Goal: Task Accomplishment & Management: Use online tool/utility

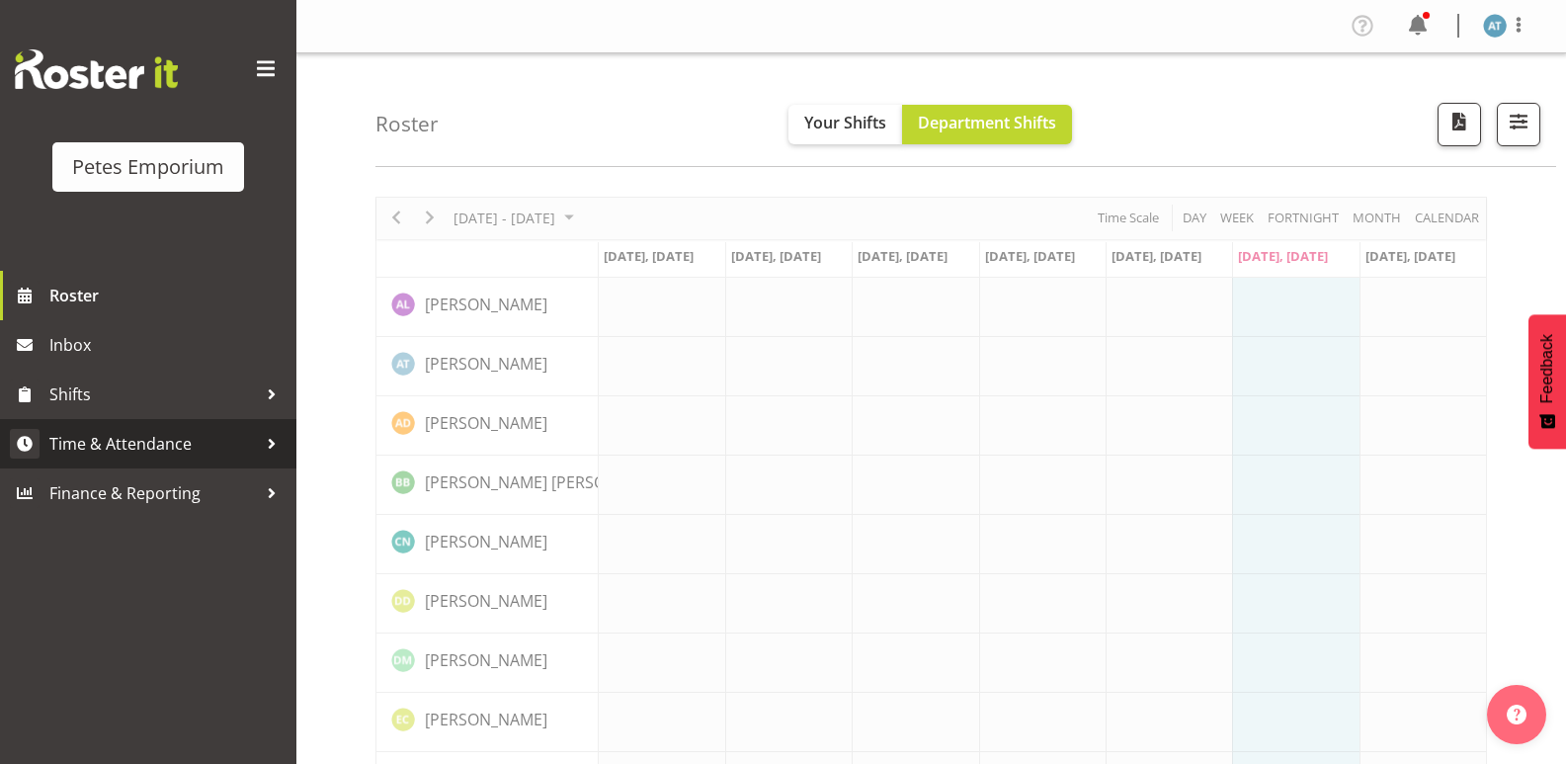
click at [107, 435] on span "Time & Attendance" at bounding box center [152, 444] width 207 height 30
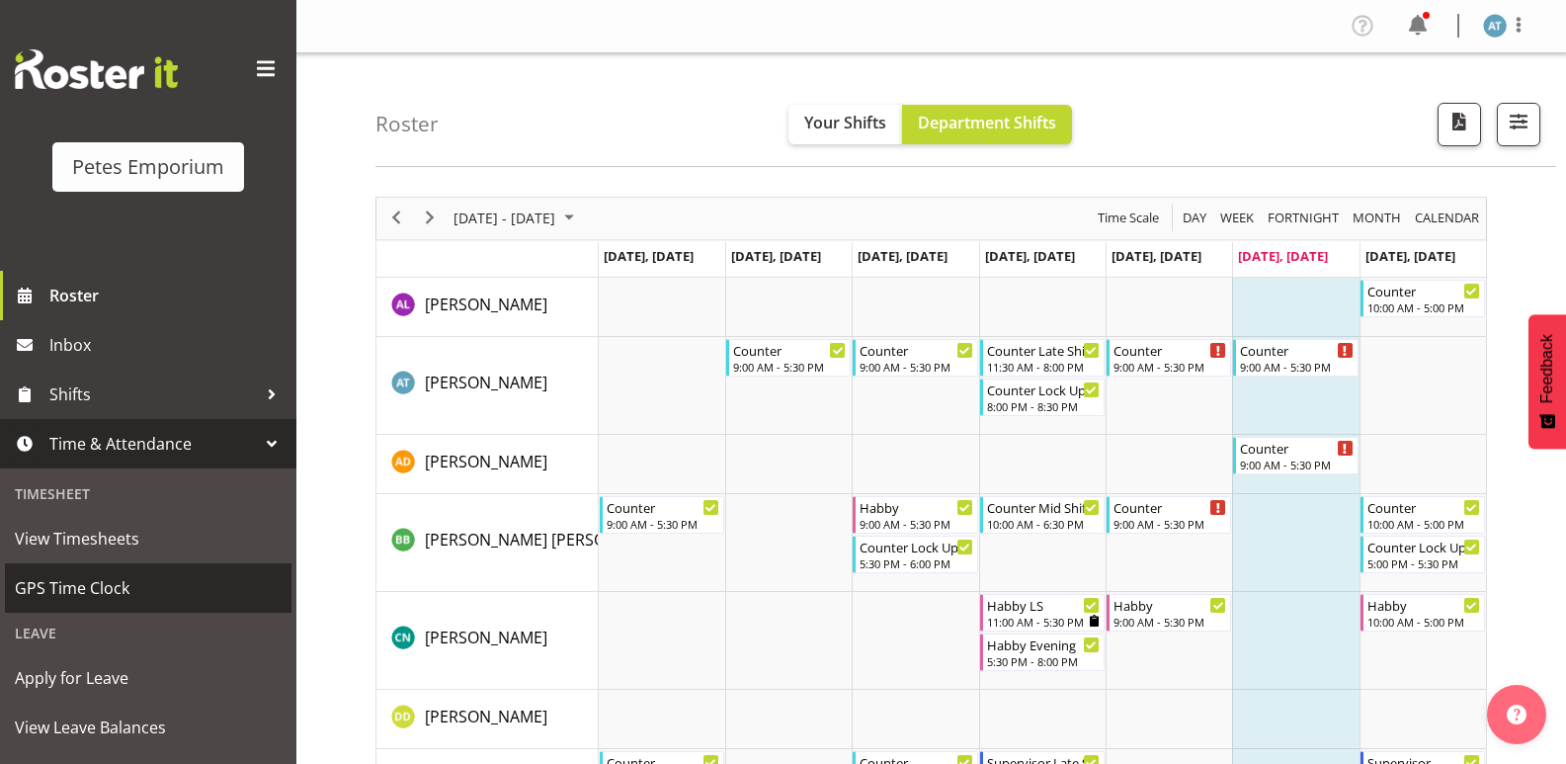
click at [85, 590] on span "GPS Time Clock" at bounding box center [148, 588] width 267 height 30
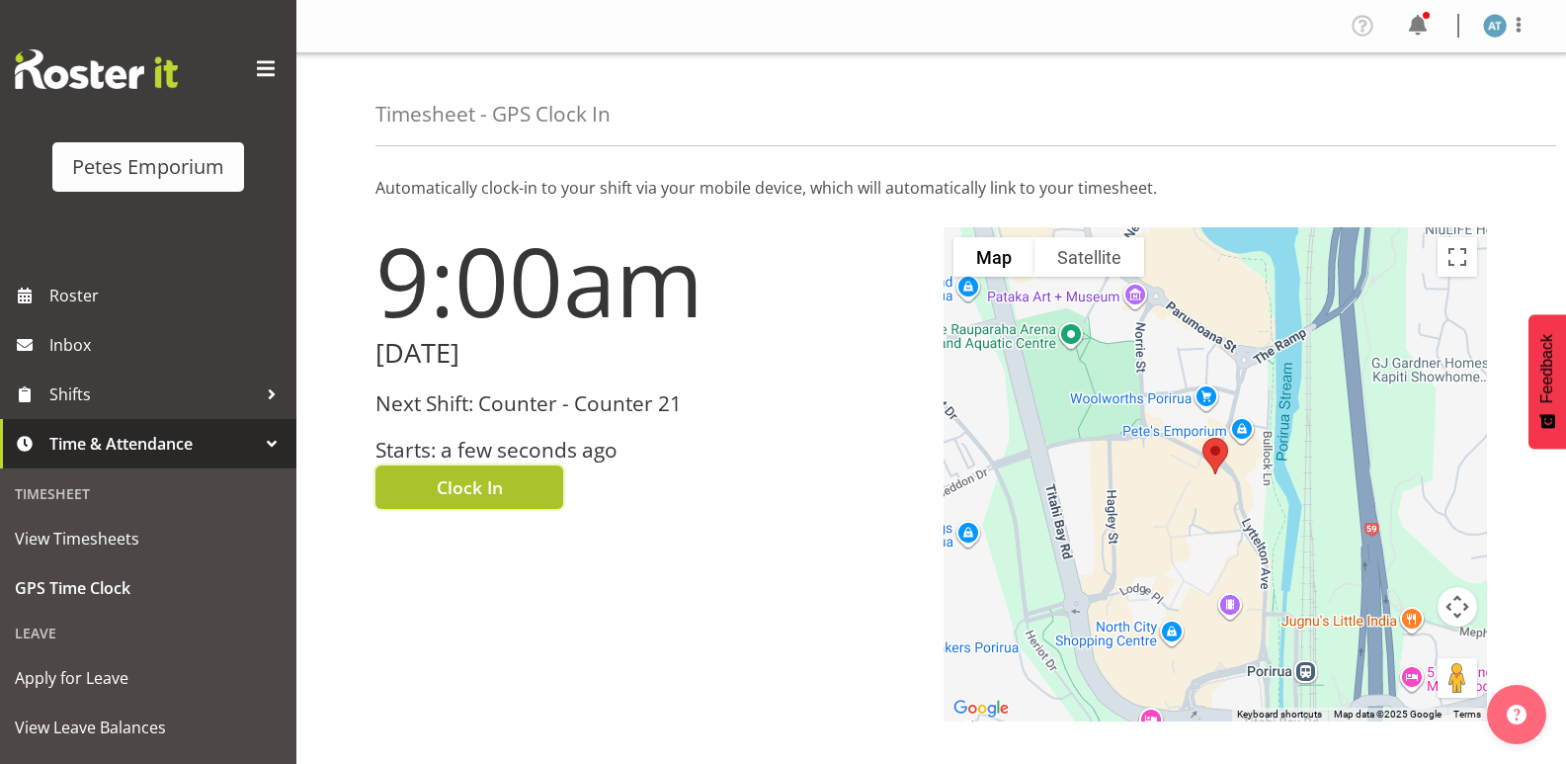
click at [445, 475] on span "Clock In" at bounding box center [470, 487] width 66 height 26
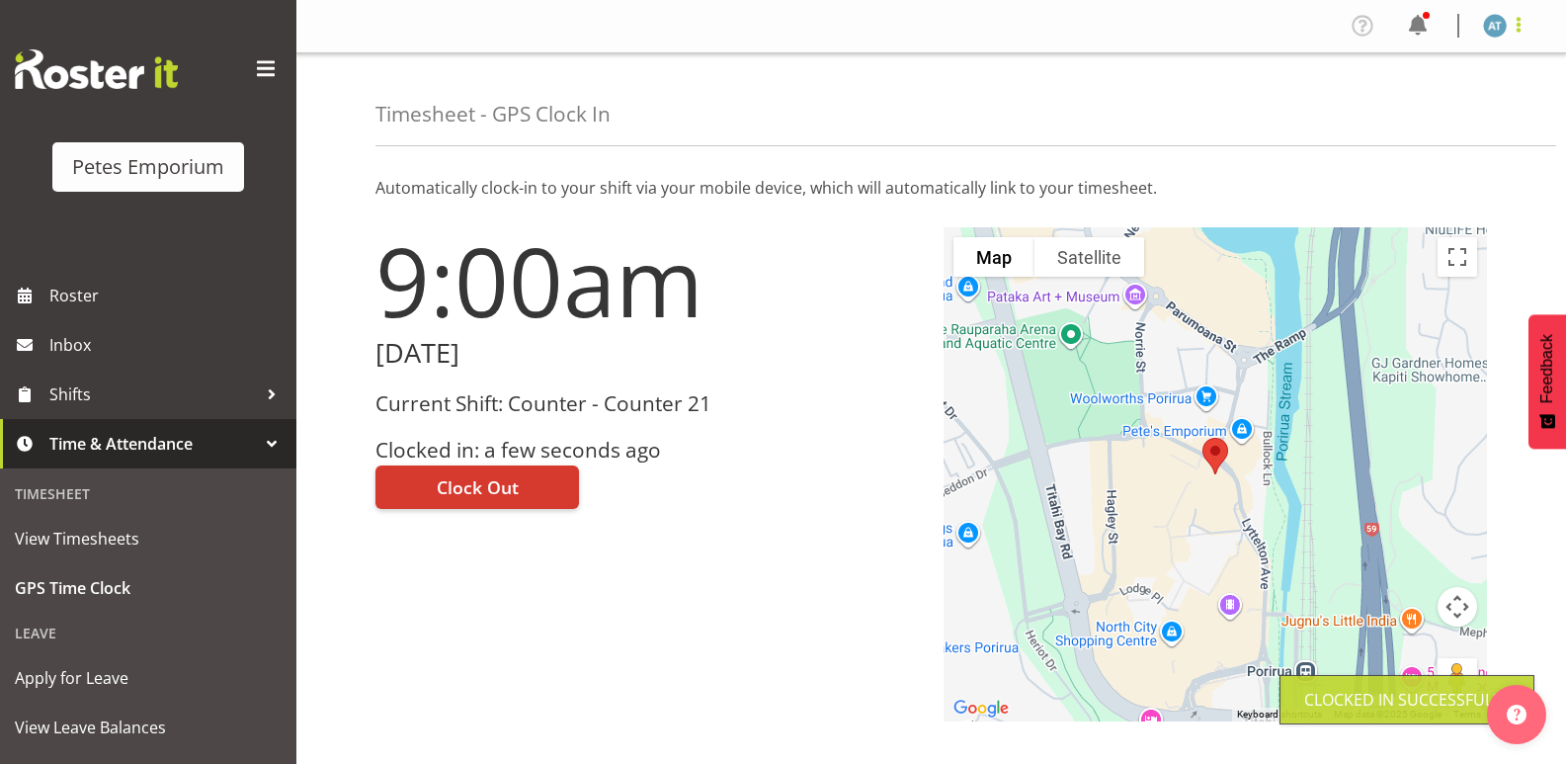
click at [1526, 18] on span at bounding box center [1518, 25] width 24 height 24
click at [1438, 100] on link "Log Out" at bounding box center [1435, 104] width 190 height 36
